Goal: Use online tool/utility: Use online tool/utility

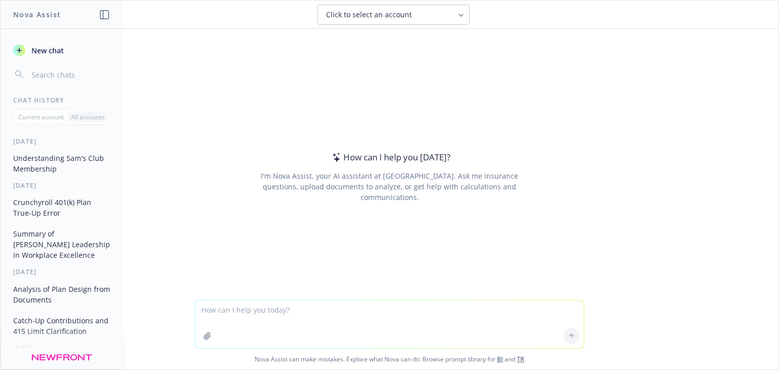
click at [285, 302] on textarea at bounding box center [389, 324] width 389 height 48
click at [483, 308] on textarea "Help me write a section in the Meeting Minutes for a 401(k) Committee Meeting" at bounding box center [389, 324] width 389 height 48
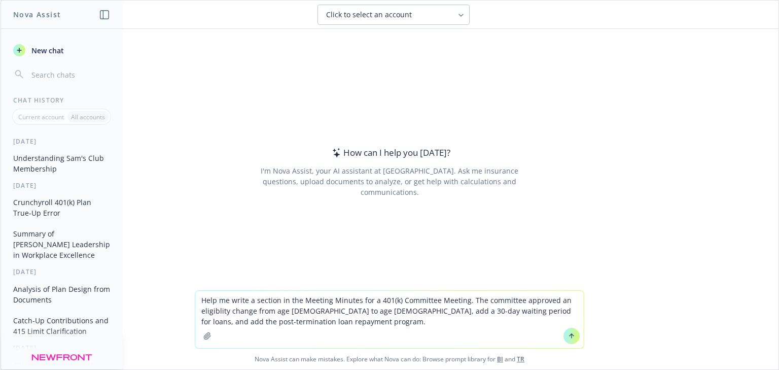
type textarea "Help me write a section in the Meeting Minutes for a 401(k) Committee Meeting. …"
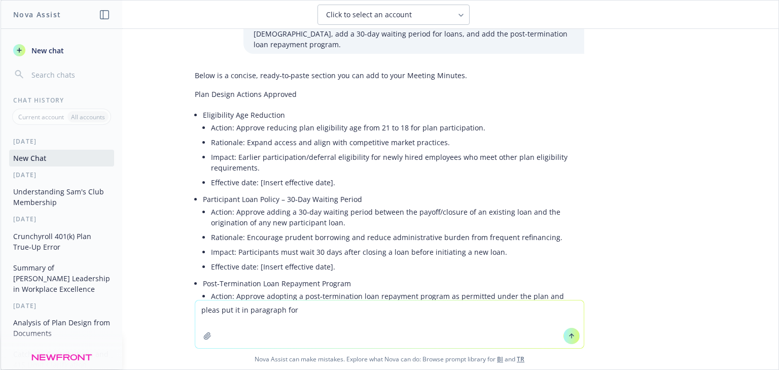
type textarea "pleas put it in paragraph form"
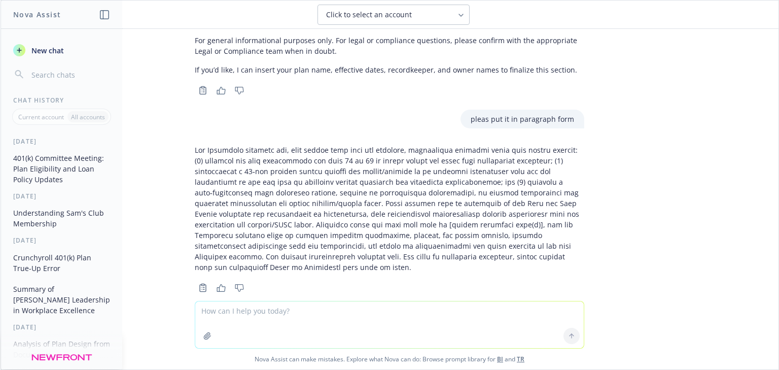
scroll to position [779, 0]
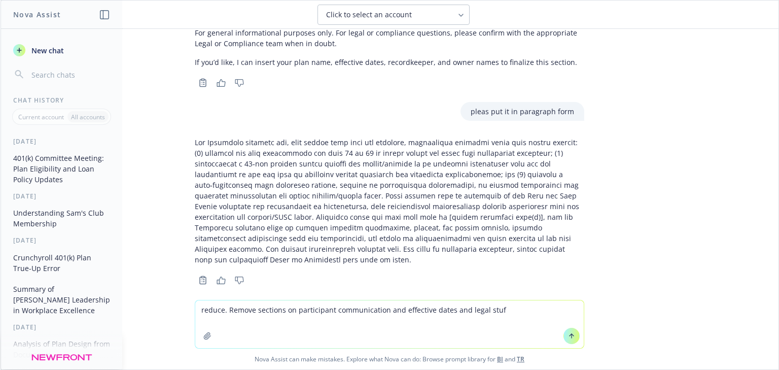
type textarea "reduce. Remove sections on participant communication and effective dates and le…"
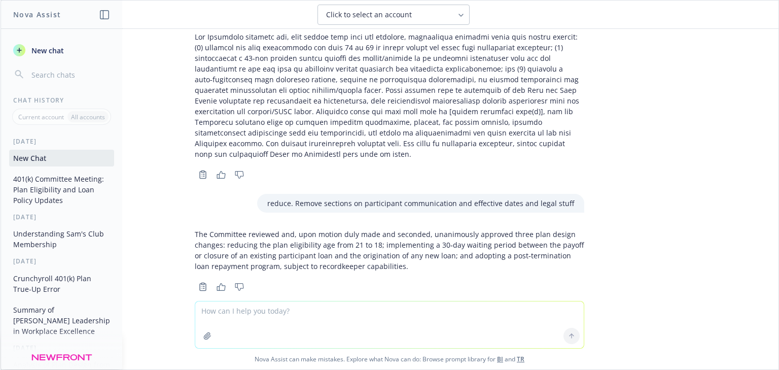
scroll to position [891, 0]
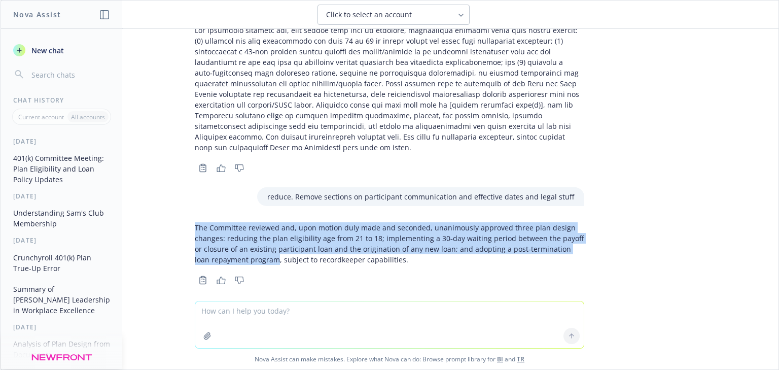
drag, startPoint x: 183, startPoint y: 213, endPoint x: 254, endPoint y: 244, distance: 77.7
click at [254, 244] on div "The Committee reviewed and, upon motion duly made and seconded, unanimously app…" at bounding box center [390, 252] width 406 height 69
copy p "The Committee reviewed and, upon motion duly made and seconded, unanimously app…"
